Goal: Task Accomplishment & Management: Use online tool/utility

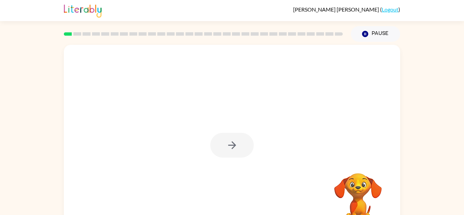
scroll to position [24, 0]
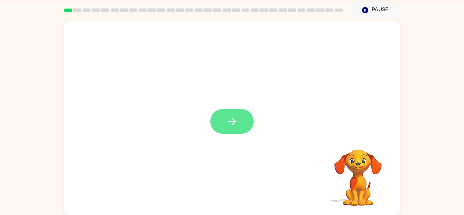
click at [238, 126] on button "button" at bounding box center [231, 121] width 43 height 25
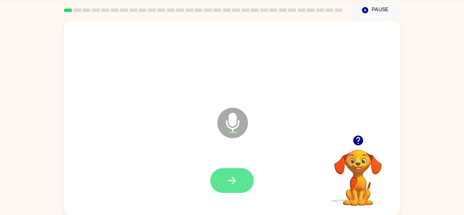
click at [243, 181] on button "button" at bounding box center [231, 180] width 43 height 25
click at [216, 168] on div at bounding box center [231, 180] width 43 height 25
click at [241, 183] on button "button" at bounding box center [231, 180] width 43 height 25
click at [238, 177] on button "button" at bounding box center [231, 180] width 43 height 25
click at [240, 181] on button "button" at bounding box center [231, 180] width 43 height 25
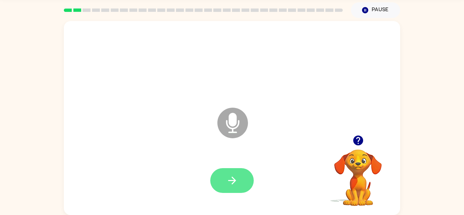
click at [237, 186] on icon "button" at bounding box center [232, 181] width 12 height 12
click at [230, 173] on button "button" at bounding box center [231, 180] width 43 height 25
click at [236, 178] on icon "button" at bounding box center [232, 181] width 12 height 12
click at [233, 173] on button "button" at bounding box center [231, 180] width 43 height 25
click at [247, 187] on button "button" at bounding box center [231, 180] width 43 height 25
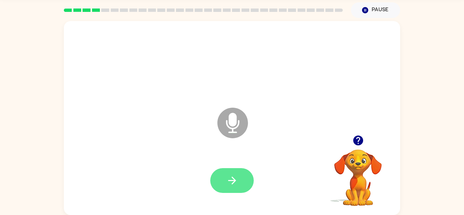
click at [244, 185] on button "button" at bounding box center [231, 180] width 43 height 25
click at [235, 170] on button "button" at bounding box center [231, 180] width 43 height 25
click at [227, 171] on button "button" at bounding box center [231, 180] width 43 height 25
click at [250, 180] on button "button" at bounding box center [231, 180] width 43 height 25
click at [238, 171] on button "button" at bounding box center [231, 180] width 43 height 25
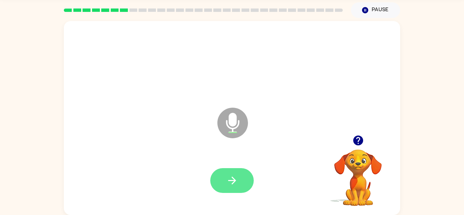
click at [233, 172] on button "button" at bounding box center [231, 180] width 43 height 25
click at [226, 175] on icon "button" at bounding box center [232, 181] width 12 height 12
click at [225, 185] on button "button" at bounding box center [231, 180] width 43 height 25
click at [243, 185] on button "button" at bounding box center [231, 180] width 43 height 25
click at [238, 182] on button "button" at bounding box center [231, 180] width 43 height 25
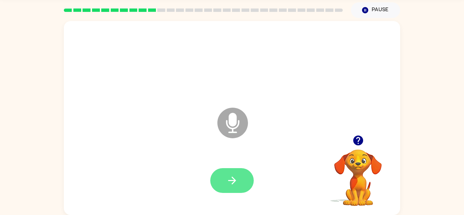
click at [227, 176] on icon "button" at bounding box center [232, 181] width 12 height 12
click at [231, 183] on icon "button" at bounding box center [232, 181] width 12 height 12
click at [233, 178] on icon "button" at bounding box center [232, 181] width 8 height 8
click at [232, 176] on icon "button" at bounding box center [232, 181] width 12 height 12
click at [240, 168] on button "button" at bounding box center [231, 180] width 43 height 25
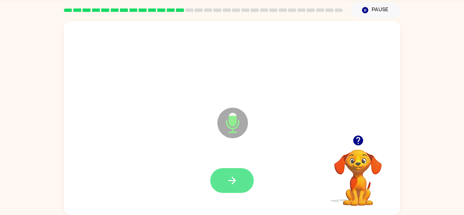
click at [235, 175] on icon "button" at bounding box center [232, 181] width 12 height 12
click at [236, 172] on button "button" at bounding box center [231, 180] width 43 height 25
click at [232, 172] on button "button" at bounding box center [231, 180] width 43 height 25
click at [238, 180] on button "button" at bounding box center [231, 180] width 43 height 25
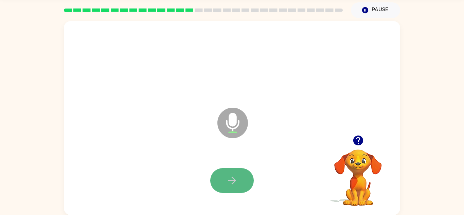
click at [234, 177] on icon "button" at bounding box center [232, 181] width 12 height 12
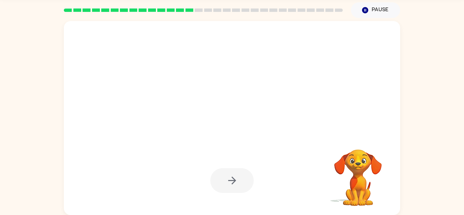
click at [367, 103] on div at bounding box center [232, 118] width 336 height 194
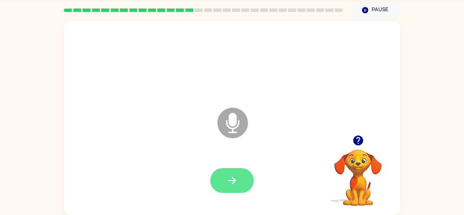
click at [240, 185] on button "button" at bounding box center [231, 180] width 43 height 25
click at [235, 179] on icon "button" at bounding box center [232, 181] width 12 height 12
click at [237, 176] on icon "button" at bounding box center [232, 181] width 12 height 12
click at [239, 176] on button "button" at bounding box center [231, 180] width 43 height 25
click at [228, 175] on icon "button" at bounding box center [232, 181] width 12 height 12
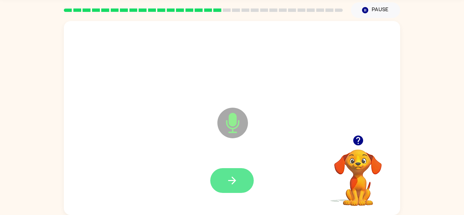
click at [238, 179] on button "button" at bounding box center [231, 180] width 43 height 25
click at [233, 182] on icon "button" at bounding box center [232, 181] width 8 height 8
click at [230, 181] on icon "button" at bounding box center [232, 181] width 12 height 12
click at [240, 188] on button "button" at bounding box center [231, 180] width 43 height 25
click at [227, 173] on button "button" at bounding box center [231, 180] width 43 height 25
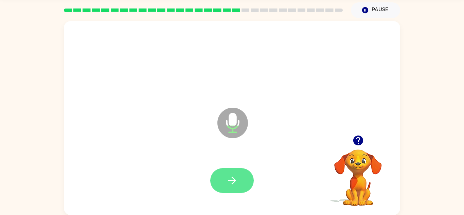
click at [243, 171] on button "button" at bounding box center [231, 180] width 43 height 25
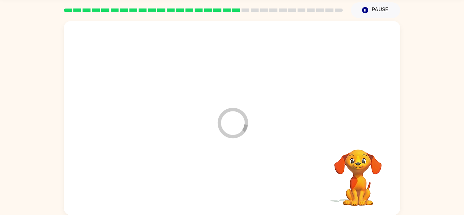
click at [237, 190] on div at bounding box center [232, 181] width 323 height 56
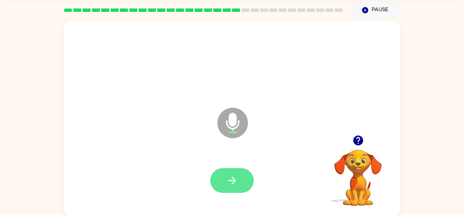
click at [233, 182] on icon "button" at bounding box center [232, 181] width 8 height 8
click at [232, 176] on icon "button" at bounding box center [232, 181] width 12 height 12
click at [225, 185] on button "button" at bounding box center [231, 180] width 43 height 25
click at [226, 178] on icon "button" at bounding box center [232, 181] width 12 height 12
click at [234, 174] on button "button" at bounding box center [231, 180] width 43 height 25
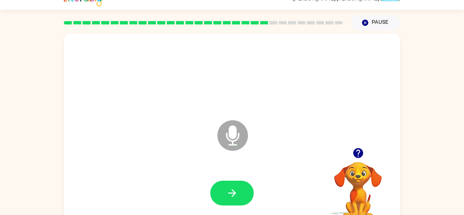
scroll to position [0, 0]
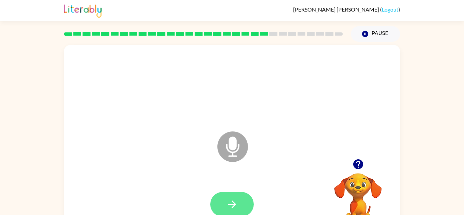
click at [241, 205] on button "button" at bounding box center [231, 204] width 43 height 25
click at [233, 200] on icon "button" at bounding box center [232, 204] width 12 height 12
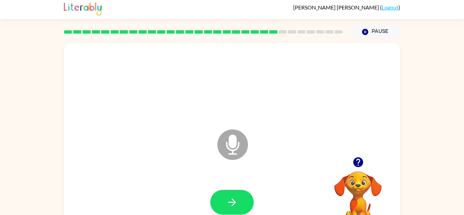
scroll to position [6, 0]
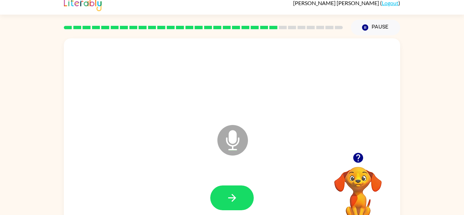
click at [242, 185] on button "button" at bounding box center [231, 197] width 43 height 25
click at [233, 192] on div at bounding box center [231, 197] width 43 height 25
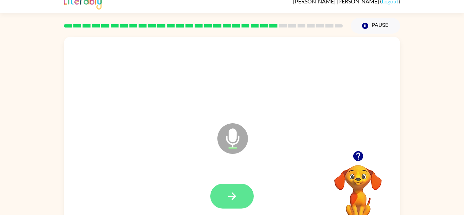
click at [241, 192] on button "button" at bounding box center [231, 196] width 43 height 25
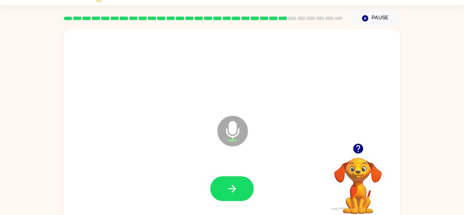
scroll to position [24, 0]
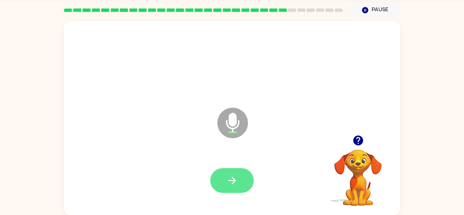
click at [230, 182] on icon "button" at bounding box center [232, 181] width 12 height 12
click at [237, 187] on button "button" at bounding box center [231, 180] width 43 height 25
click at [251, 178] on button "button" at bounding box center [231, 180] width 43 height 25
click at [231, 179] on div at bounding box center [231, 180] width 43 height 25
click at [227, 180] on icon "button" at bounding box center [232, 181] width 12 height 12
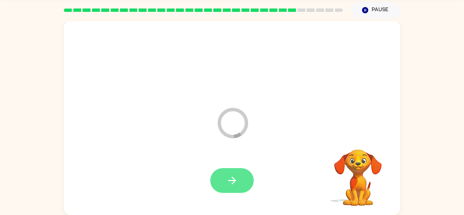
click at [228, 173] on button "button" at bounding box center [231, 180] width 43 height 25
click at [221, 190] on button "button" at bounding box center [231, 180] width 43 height 25
click at [227, 179] on div at bounding box center [232, 181] width 323 height 56
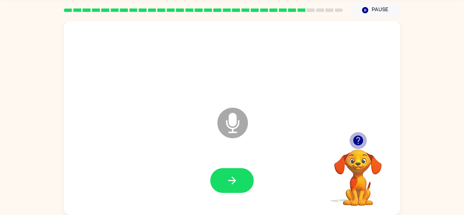
click at [359, 142] on icon "button" at bounding box center [358, 140] width 10 height 10
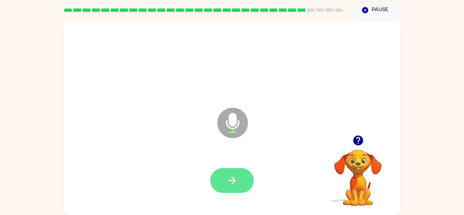
click at [236, 192] on button "button" at bounding box center [231, 180] width 43 height 25
click at [227, 185] on icon "button" at bounding box center [232, 181] width 12 height 12
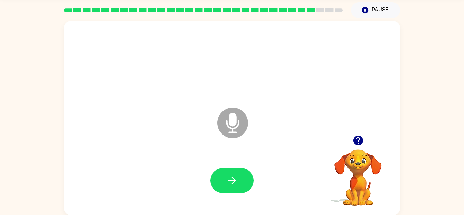
click at [213, 162] on div at bounding box center [232, 181] width 323 height 56
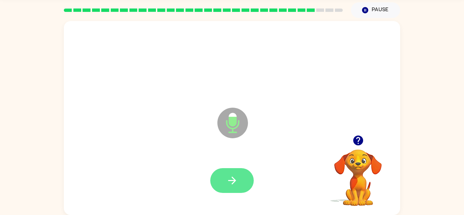
click at [237, 181] on icon "button" at bounding box center [232, 181] width 12 height 12
click at [245, 182] on button "button" at bounding box center [231, 180] width 43 height 25
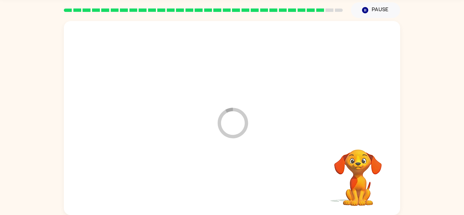
click at [241, 175] on div at bounding box center [232, 181] width 323 height 56
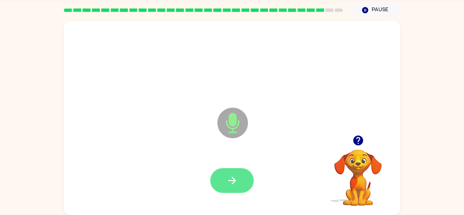
click at [230, 179] on icon "button" at bounding box center [232, 181] width 12 height 12
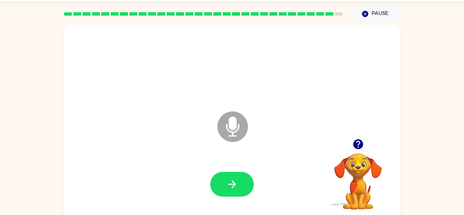
scroll to position [20, 0]
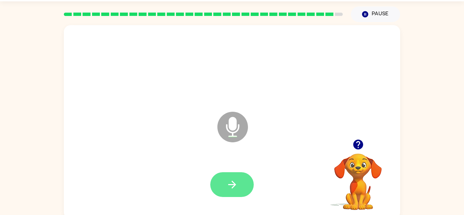
click at [234, 183] on icon "button" at bounding box center [232, 185] width 8 height 8
click at [242, 176] on button "button" at bounding box center [231, 184] width 43 height 25
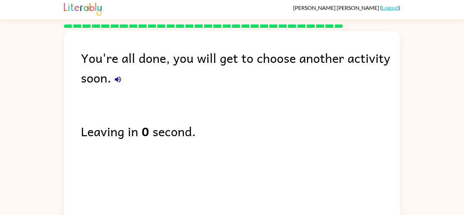
scroll to position [2, 0]
